Goal: Book appointment/travel/reservation

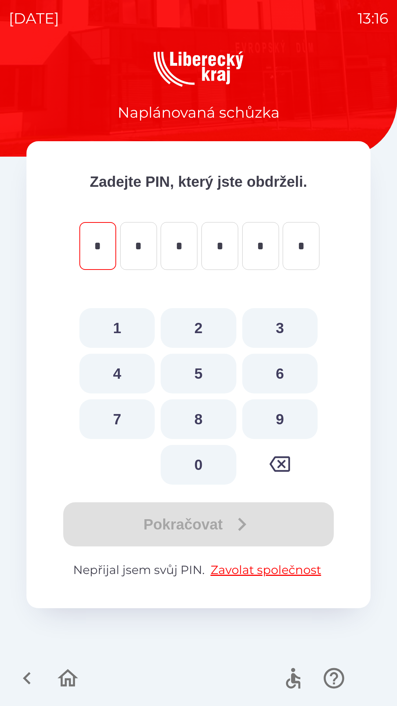
click at [196, 372] on button "5" at bounding box center [198, 374] width 75 height 40
type input "*"
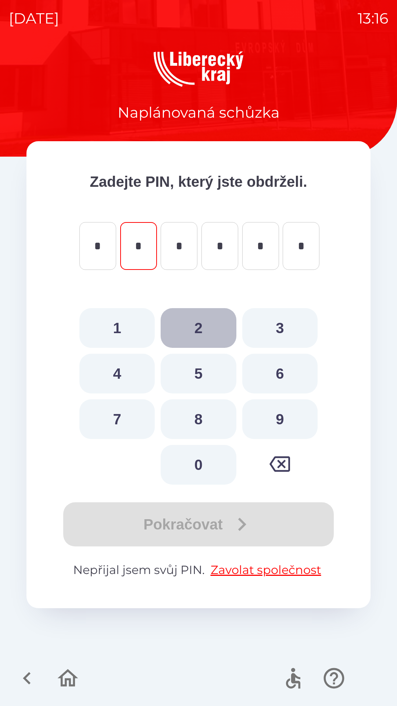
click at [198, 322] on button "2" at bounding box center [198, 328] width 75 height 40
type input "*"
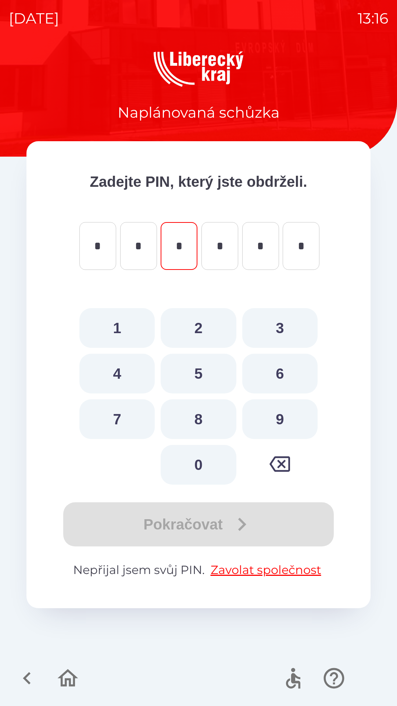
click at [124, 418] on button "7" at bounding box center [116, 419] width 75 height 40
type input "*"
click at [281, 417] on button "9" at bounding box center [279, 419] width 75 height 40
type input "*"
click at [198, 523] on div "Pokračovat" at bounding box center [198, 524] width 285 height 44
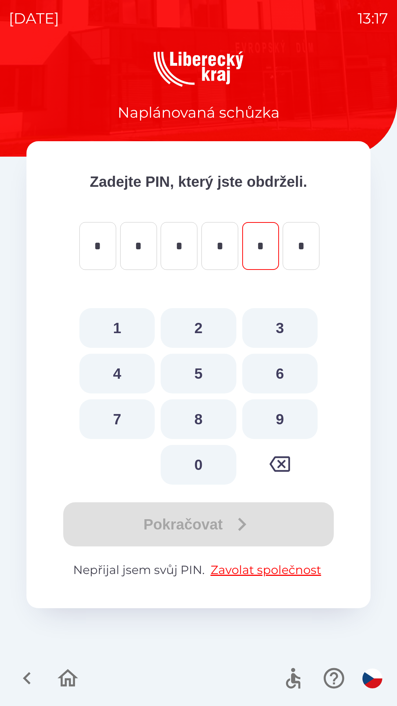
click at [31, 680] on icon "button" at bounding box center [27, 678] width 25 height 25
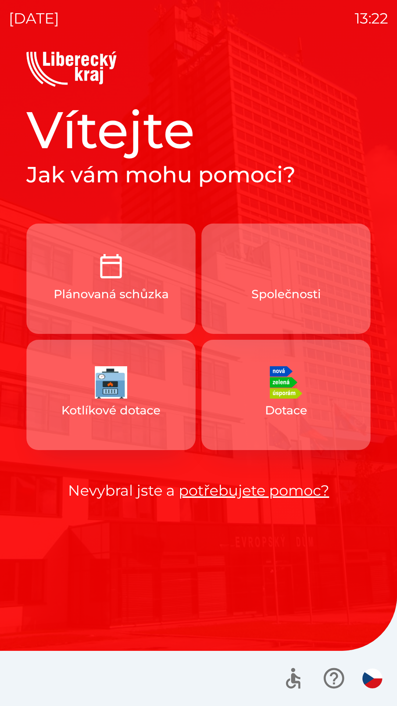
click at [230, 495] on link "potřebujete pomoc?" at bounding box center [254, 490] width 151 height 18
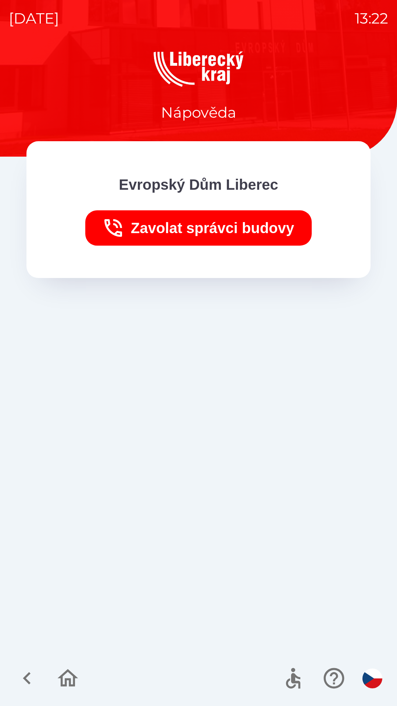
click at [27, 673] on icon "button" at bounding box center [27, 678] width 25 height 25
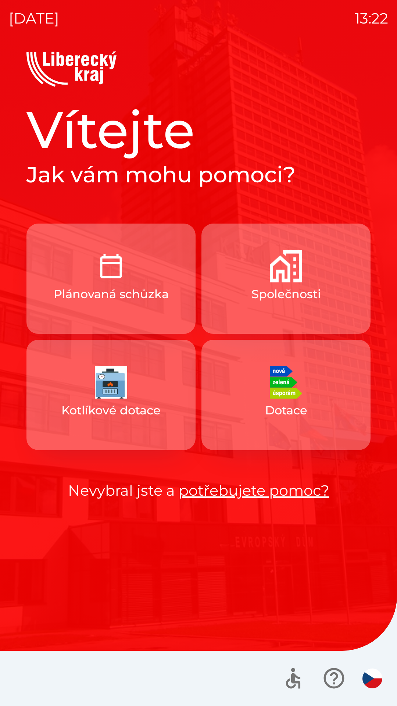
click at [124, 282] on img "button" at bounding box center [111, 266] width 32 height 32
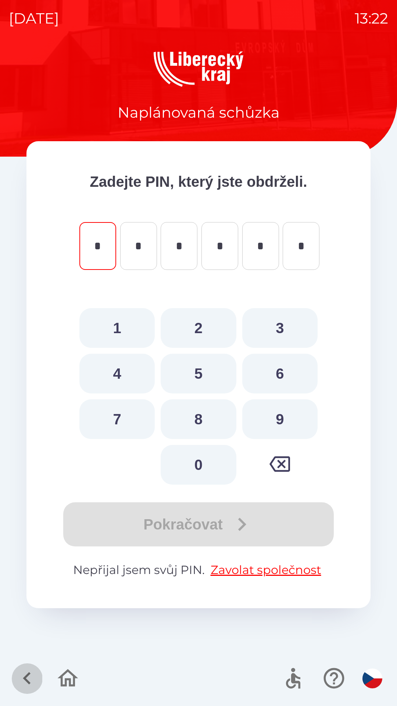
click at [29, 680] on icon "button" at bounding box center [27, 678] width 25 height 25
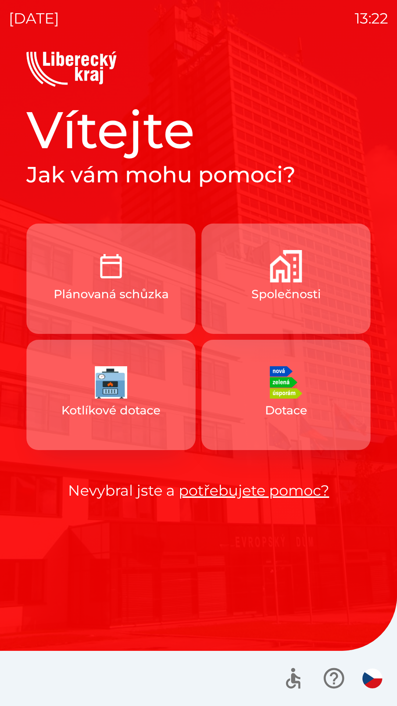
click at [288, 291] on p "Společnosti" at bounding box center [285, 294] width 69 height 18
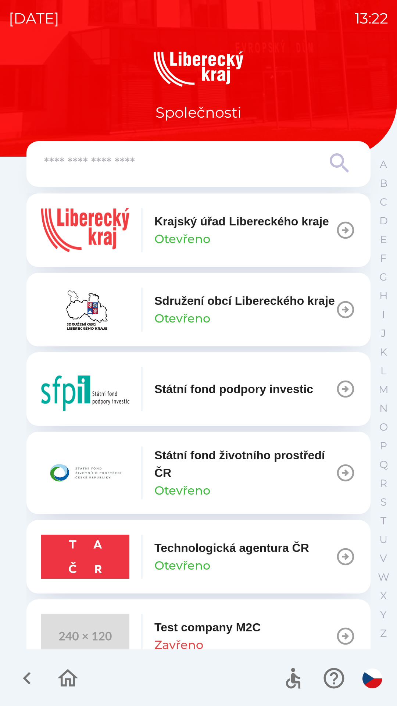
scroll to position [690, 0]
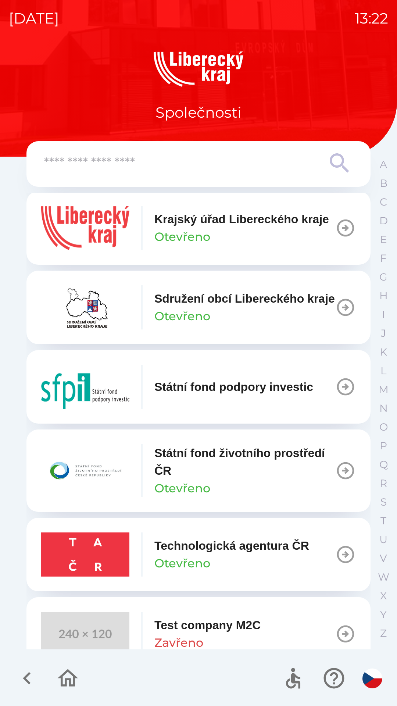
click at [21, 673] on icon "button" at bounding box center [27, 678] width 25 height 25
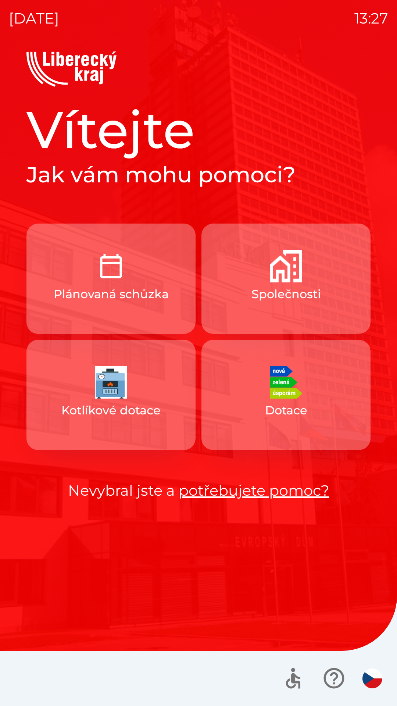
click at [267, 290] on p "Společnosti" at bounding box center [285, 294] width 69 height 18
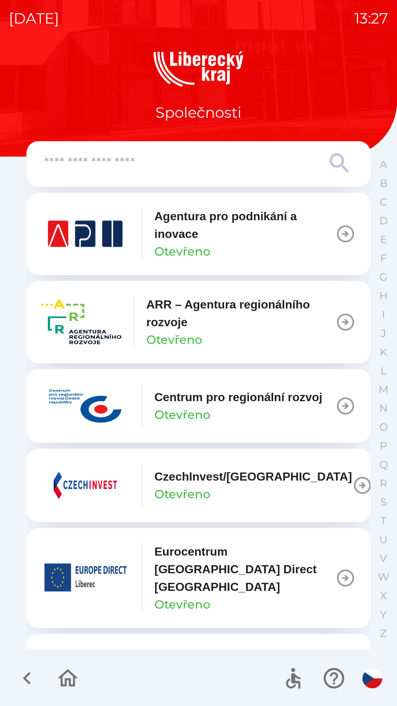
click at [22, 672] on icon "button" at bounding box center [27, 678] width 25 height 25
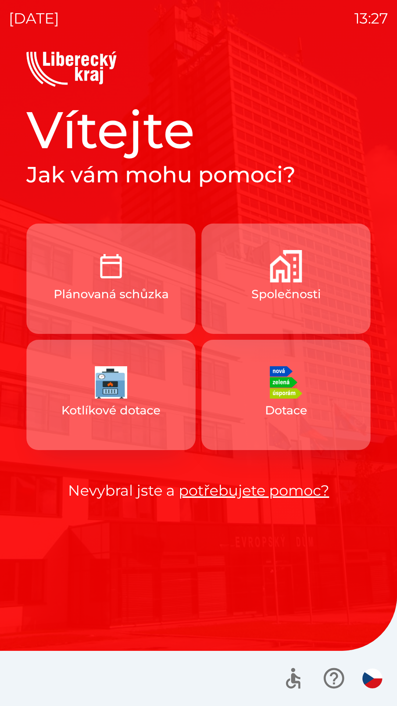
click at [118, 275] on img "button" at bounding box center [111, 266] width 32 height 32
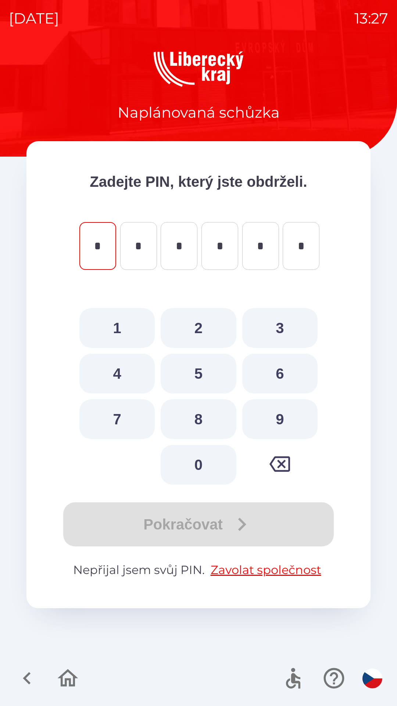
click at [28, 665] on button "button" at bounding box center [27, 678] width 31 height 31
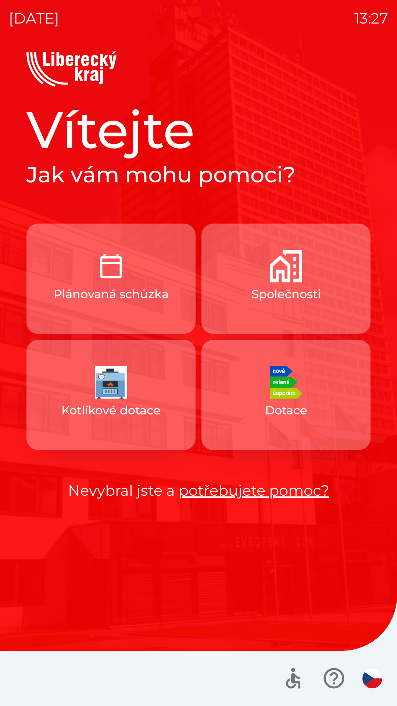
click at [215, 487] on link "potřebujete pomoc?" at bounding box center [254, 490] width 151 height 18
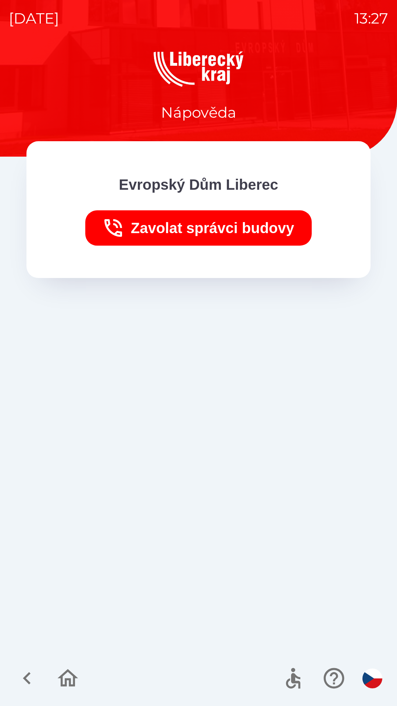
click at [150, 187] on p "Evropský Dům Liberec" at bounding box center [199, 184] width 160 height 22
click at [161, 178] on p "Evropský Dům Liberec" at bounding box center [199, 184] width 160 height 22
click at [26, 672] on icon "button" at bounding box center [27, 678] width 25 height 25
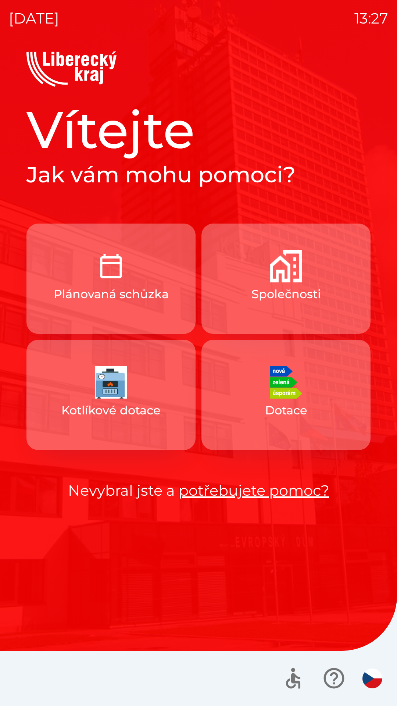
click at [337, 410] on button "Dotace" at bounding box center [285, 395] width 169 height 110
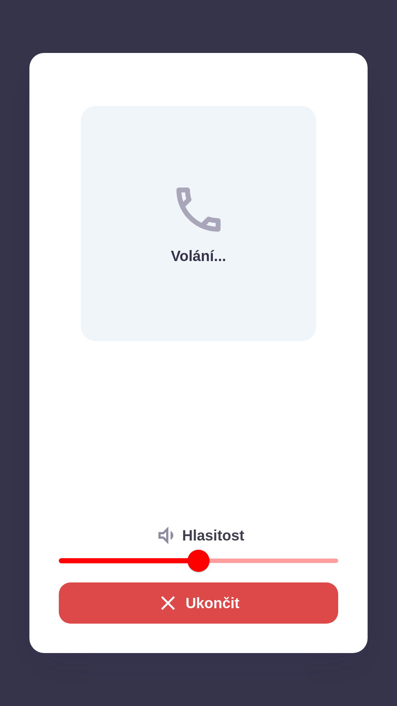
click at [232, 608] on button "Ukončit" at bounding box center [198, 602] width 279 height 41
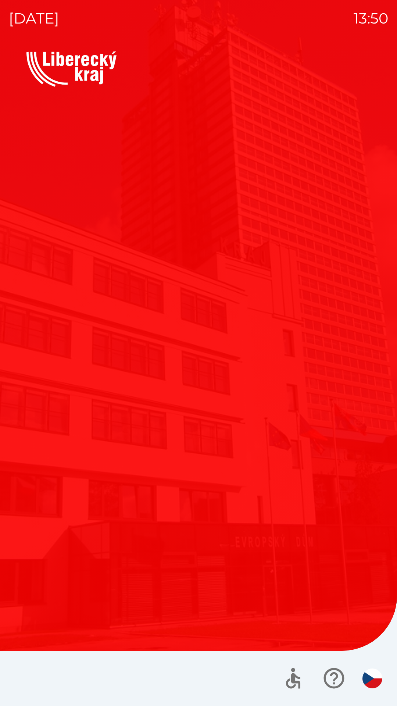
click at [237, 411] on button "Dotace" at bounding box center [285, 362] width 169 height 110
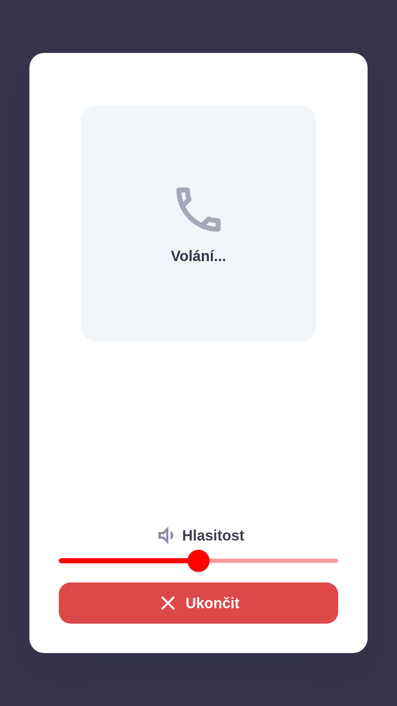
click at [201, 601] on button "Ukončit" at bounding box center [198, 602] width 279 height 41
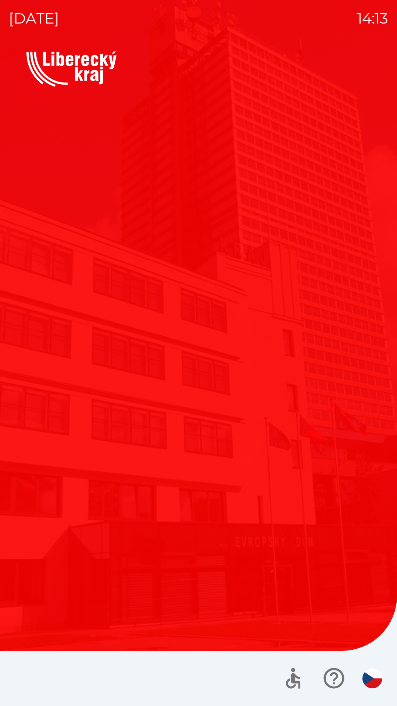
click at [259, 549] on div "Vítejte Jak vám mohu pomoci? Plánovaná schůzka Společnosti Kotlíkové dotace Dot…" at bounding box center [198, 378] width 379 height 654
click at [319, 432] on div "Vítejte Jak vám mohu pomoci? Plánovaná schůzka Společnosti Kotlíkové dotace Dot…" at bounding box center [198, 300] width 344 height 403
click at [115, 320] on button "Kotlíkové dotace" at bounding box center [110, 362] width 169 height 110
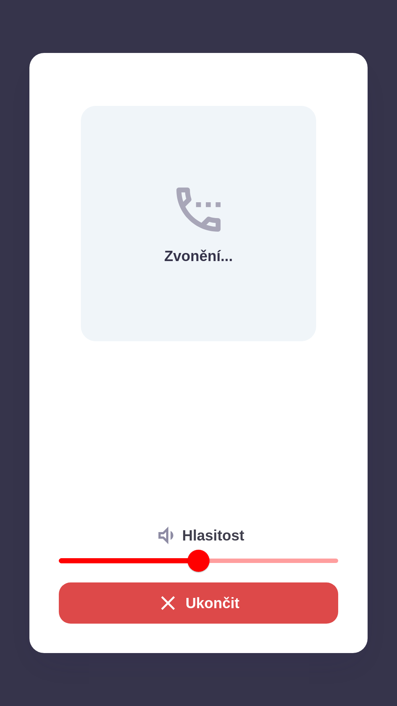
click at [129, 603] on button "Ukončit" at bounding box center [198, 602] width 279 height 41
